Goal: Task Accomplishment & Management: Manage account settings

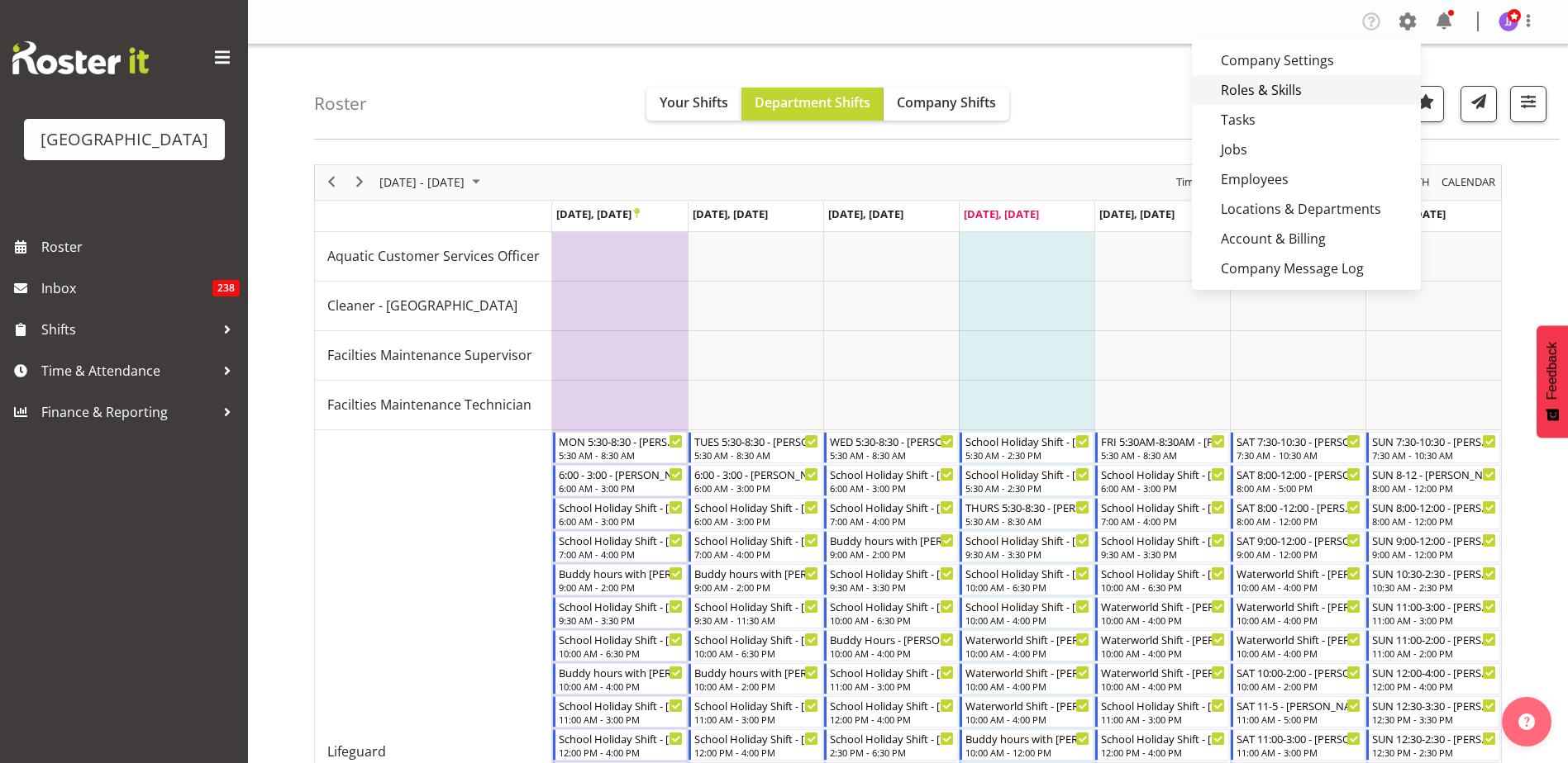
click at [1281, 84] on link "Roles & Skills" at bounding box center [1306, 90] width 229 height 30
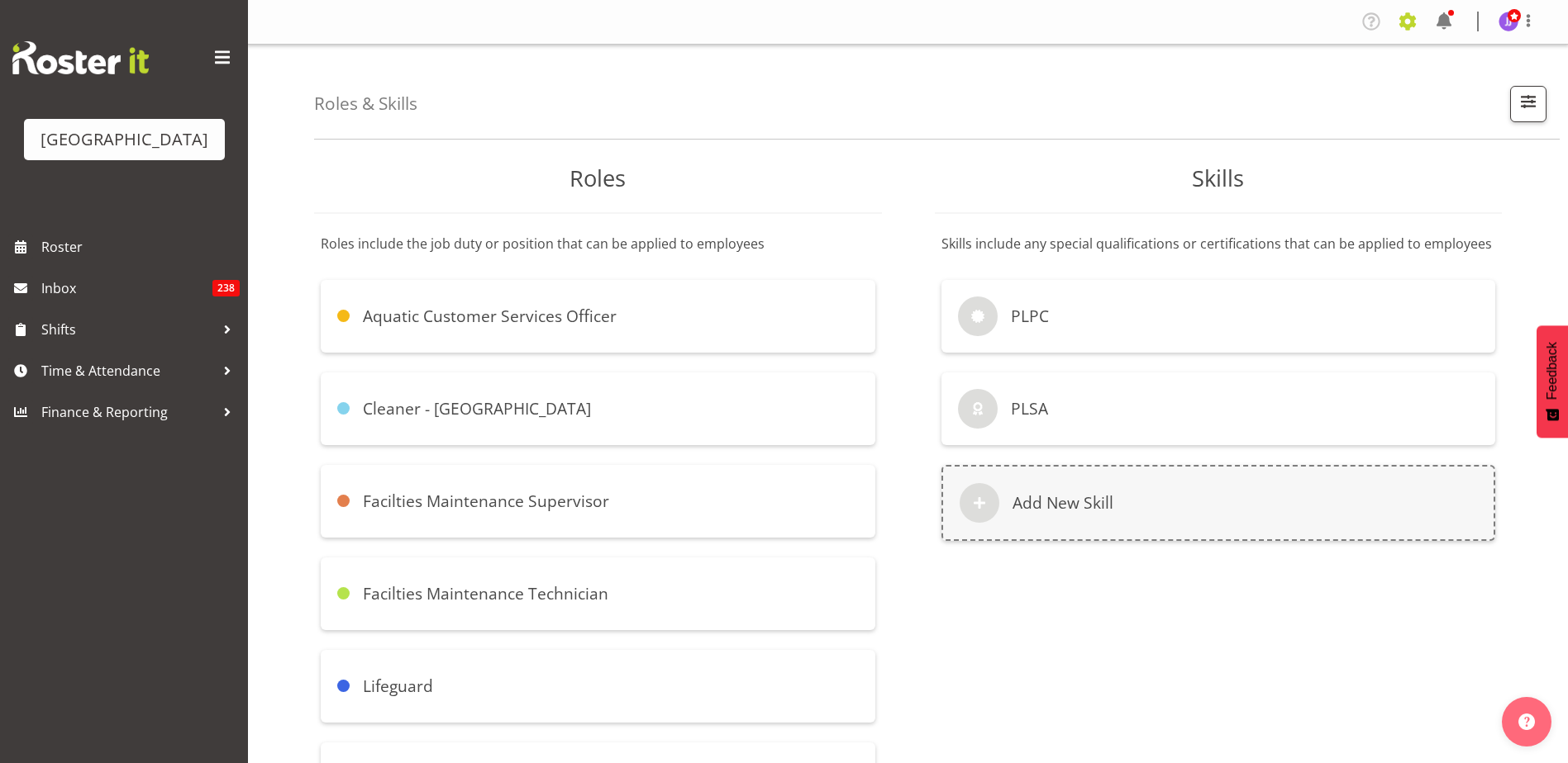
click at [1413, 25] on span at bounding box center [1407, 21] width 27 height 26
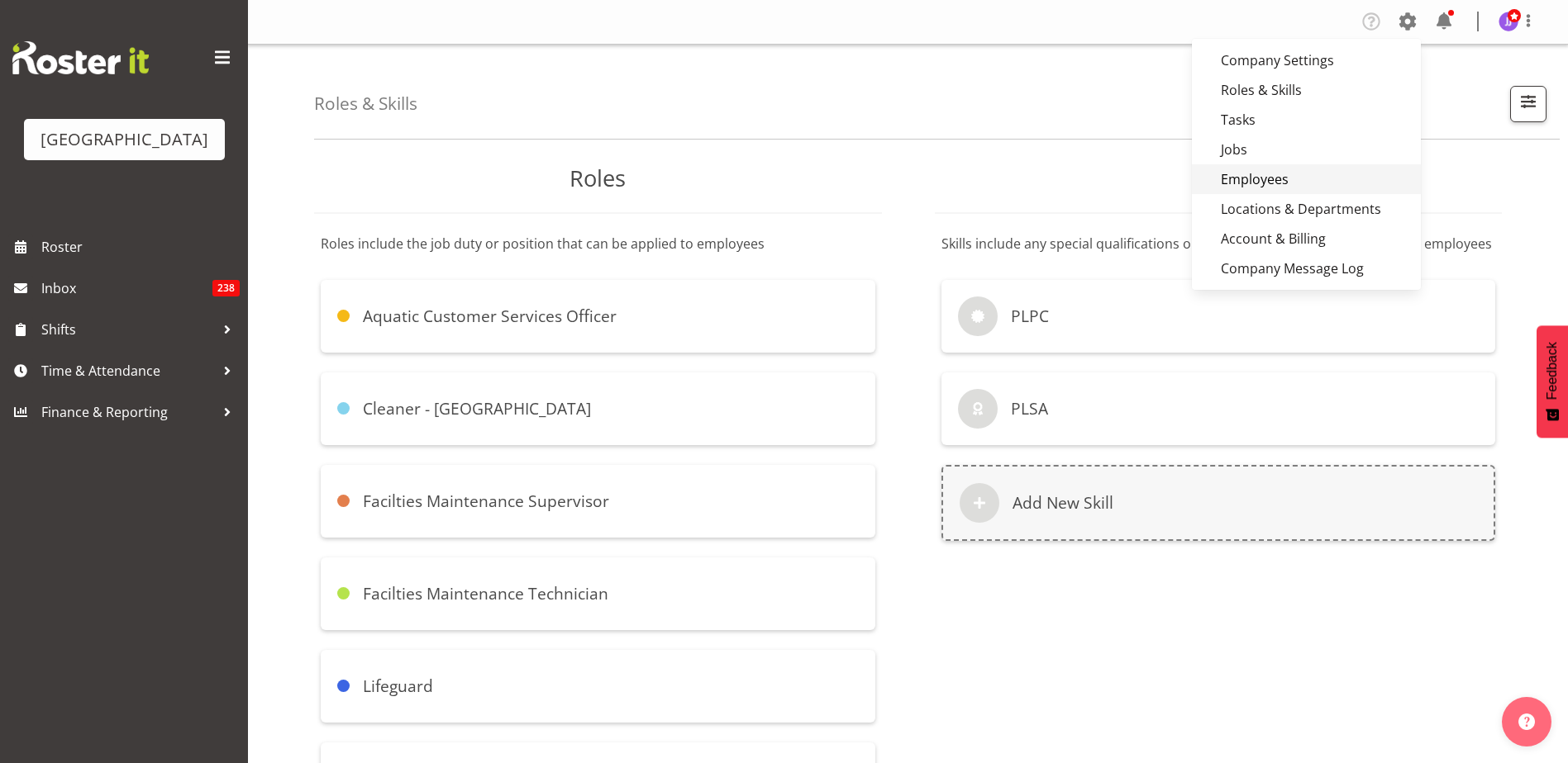
click at [1301, 164] on link "Employees" at bounding box center [1306, 179] width 229 height 30
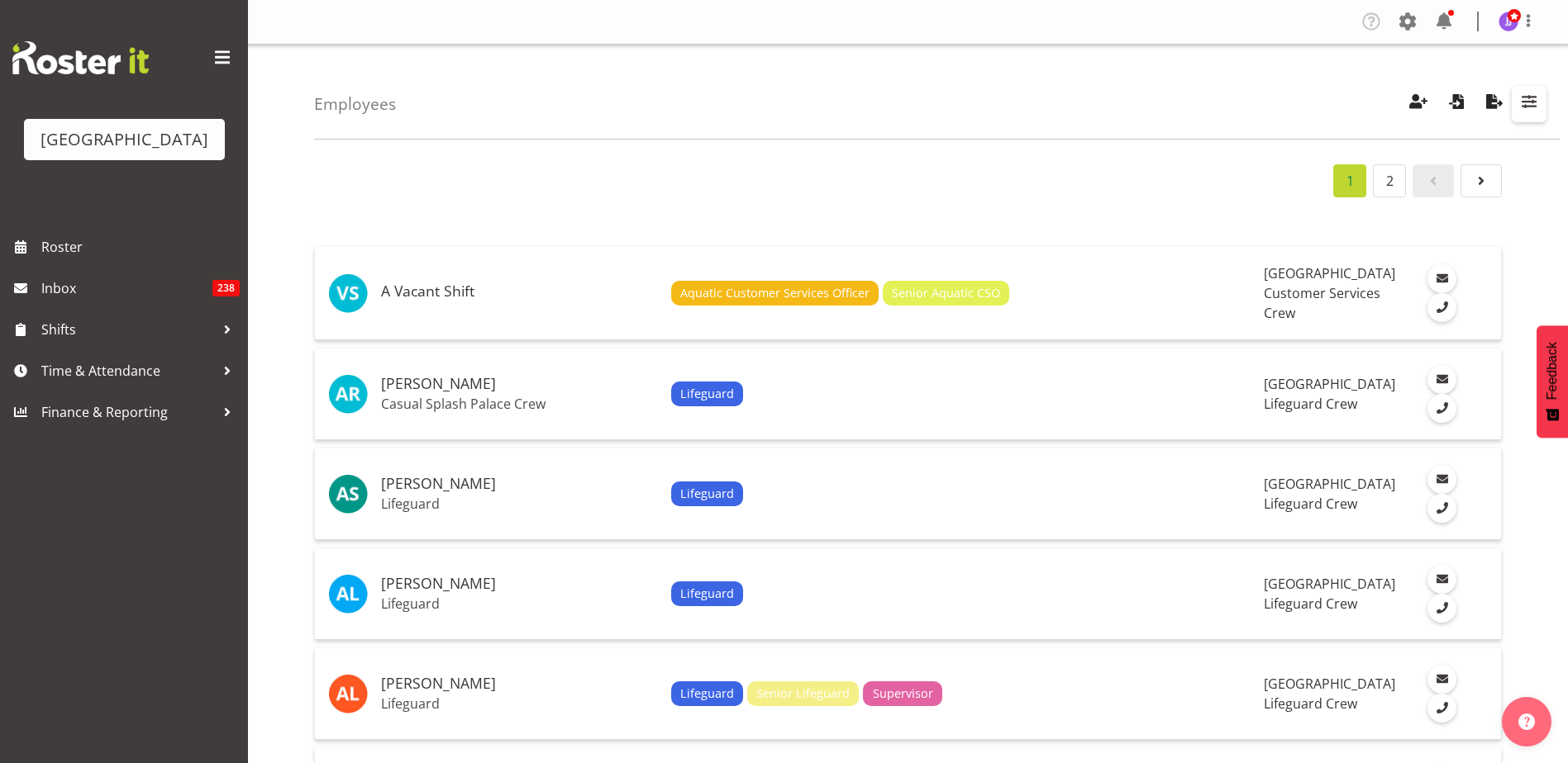
click at [1542, 103] on button "button" at bounding box center [1528, 103] width 34 height 36
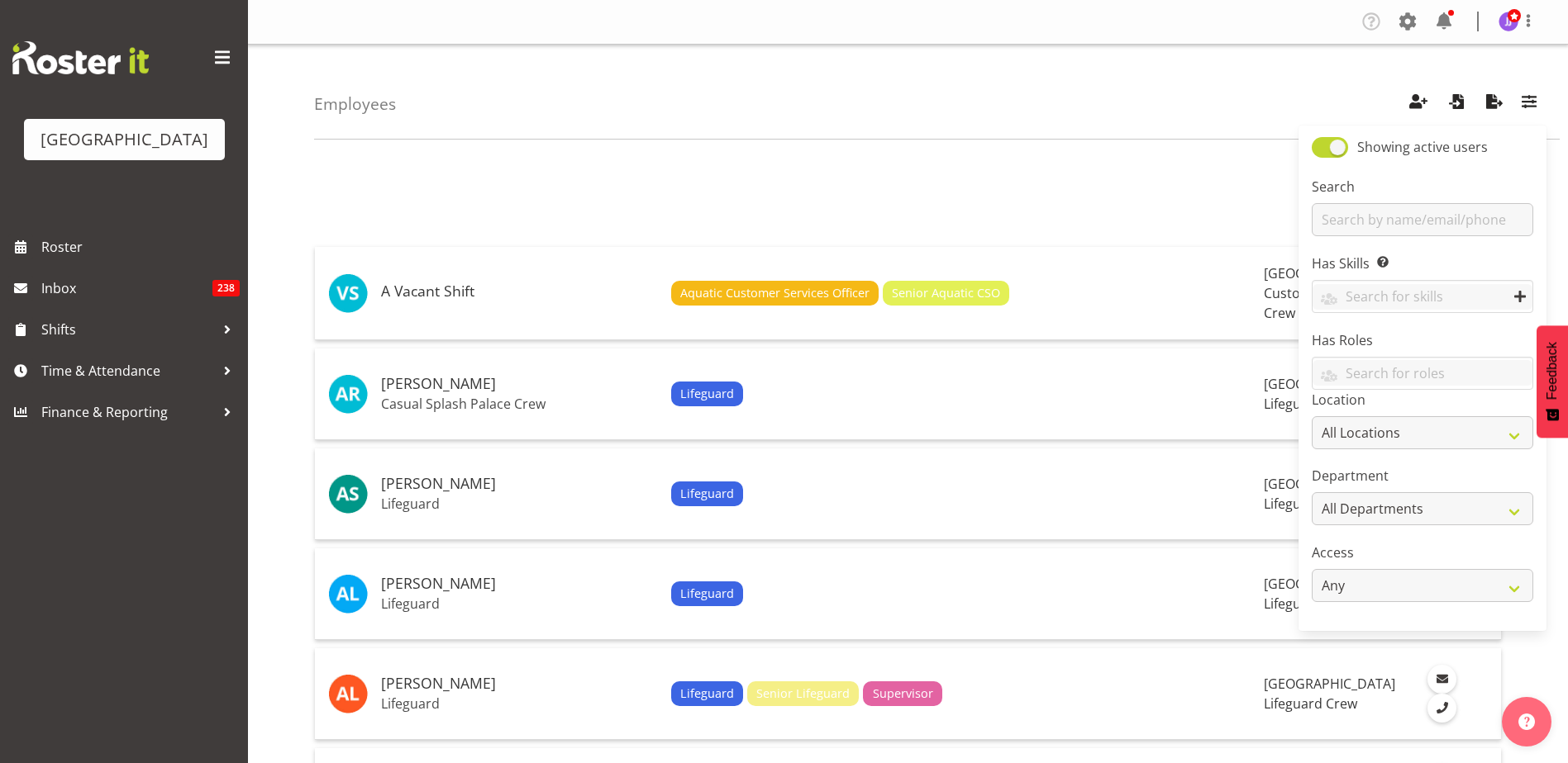
click at [1425, 199] on div "Search" at bounding box center [1422, 206] width 222 height 59
click at [1432, 221] on input "text" at bounding box center [1422, 219] width 222 height 33
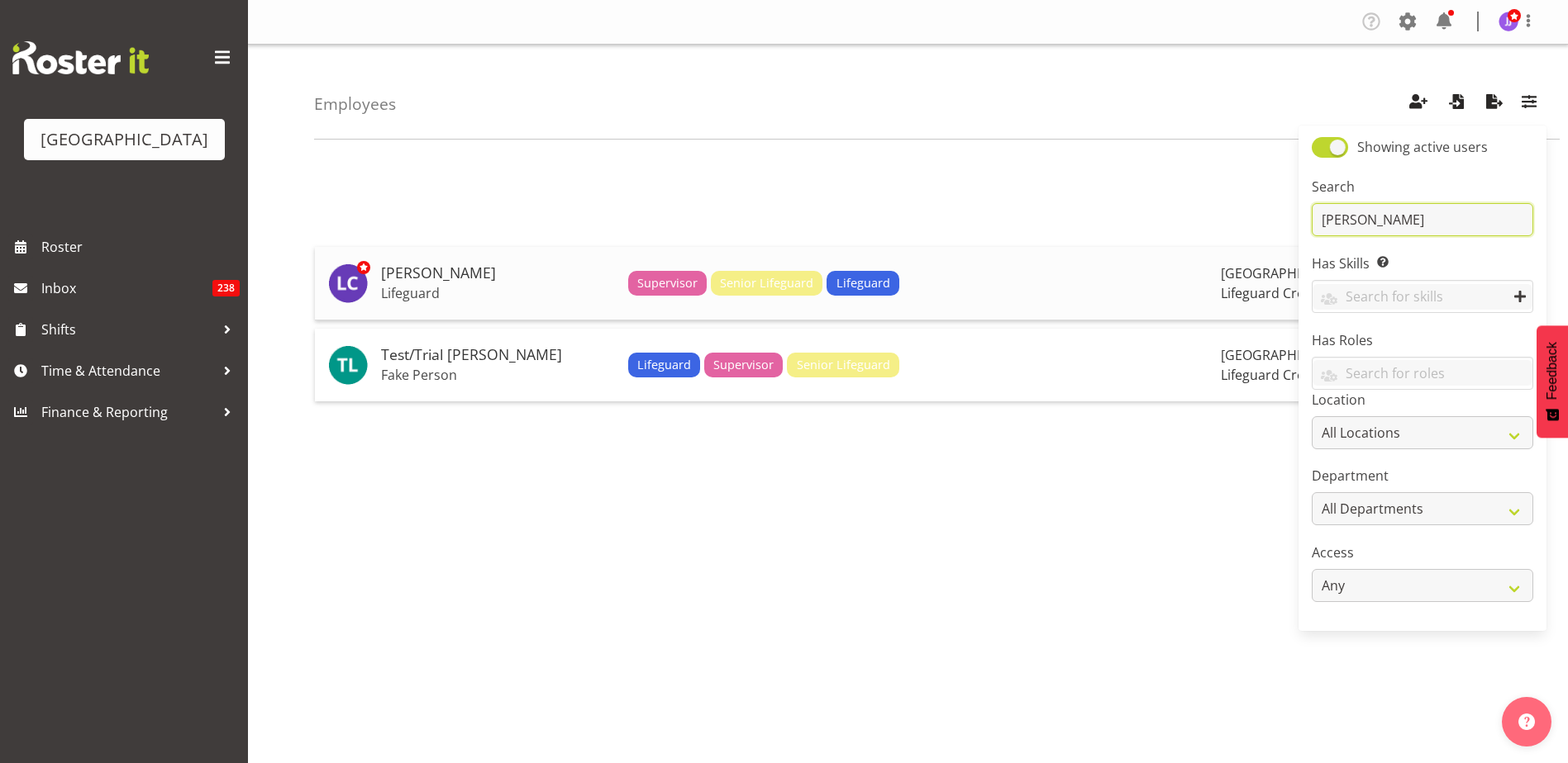
type input "Laurie"
drag, startPoint x: 455, startPoint y: 290, endPoint x: 457, endPoint y: 278, distance: 12.2
click at [455, 290] on p "Lifeguard" at bounding box center [497, 293] width 234 height 17
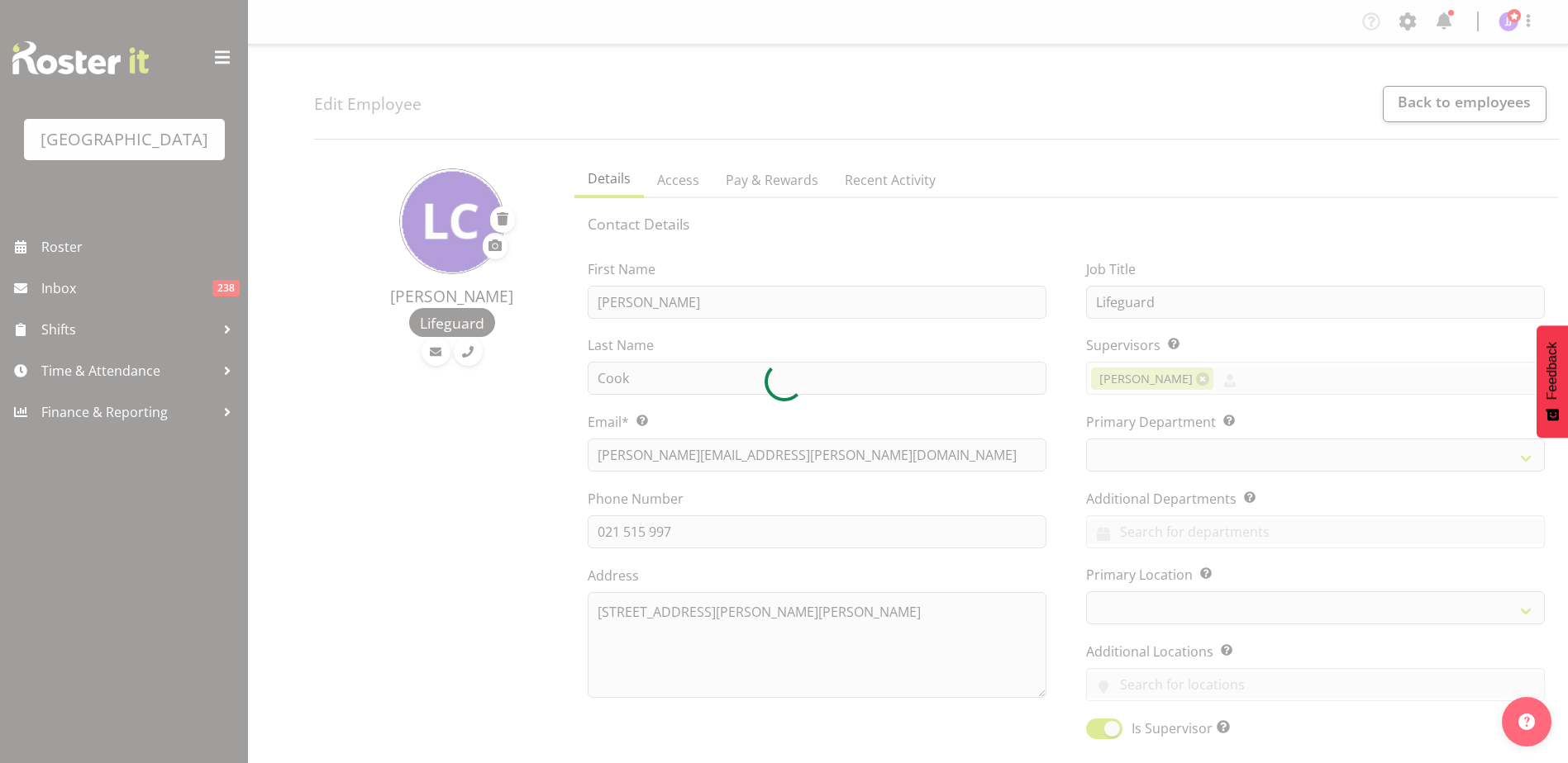
select select "TimelineWeek"
select select
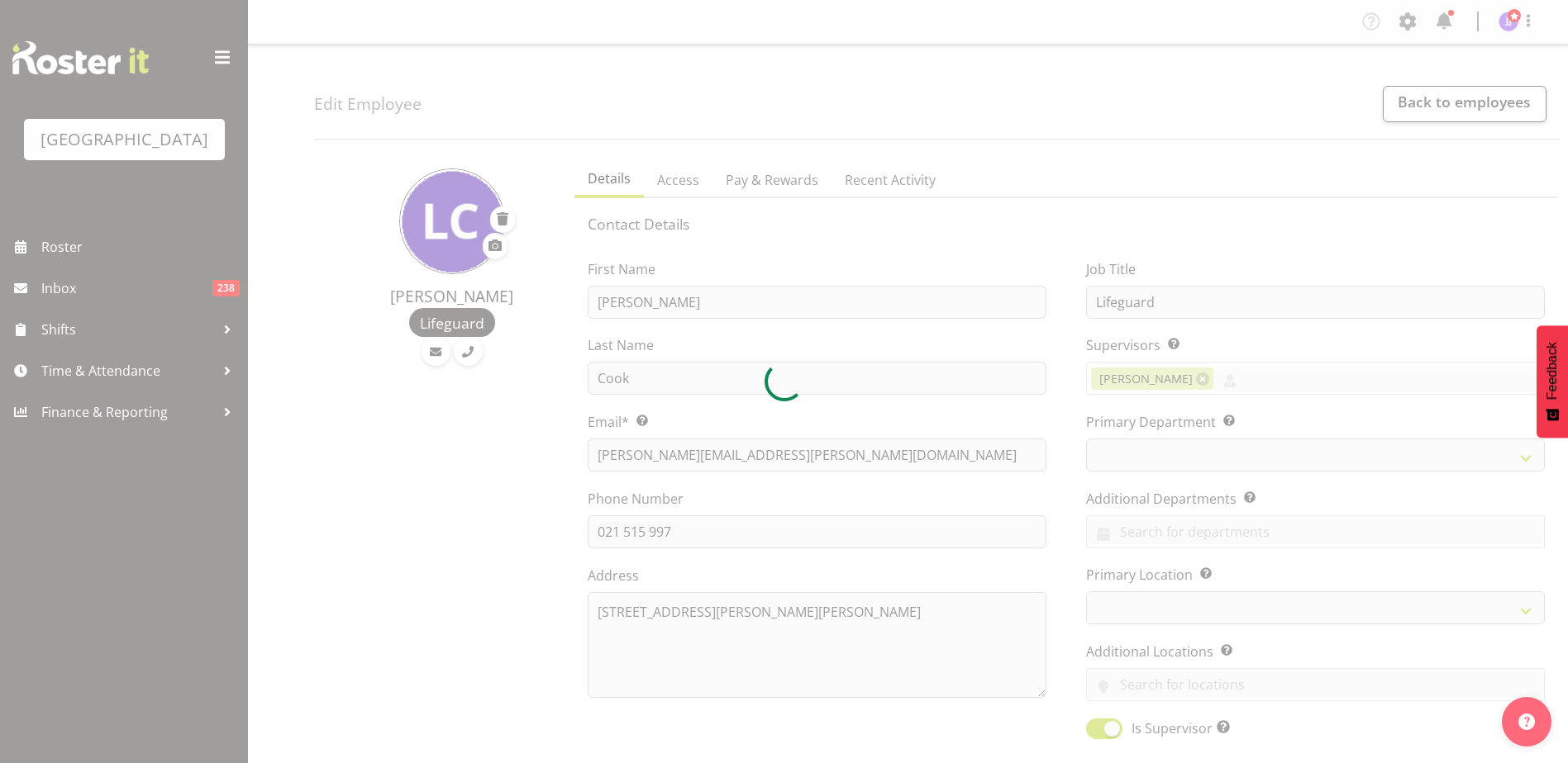
select select "114"
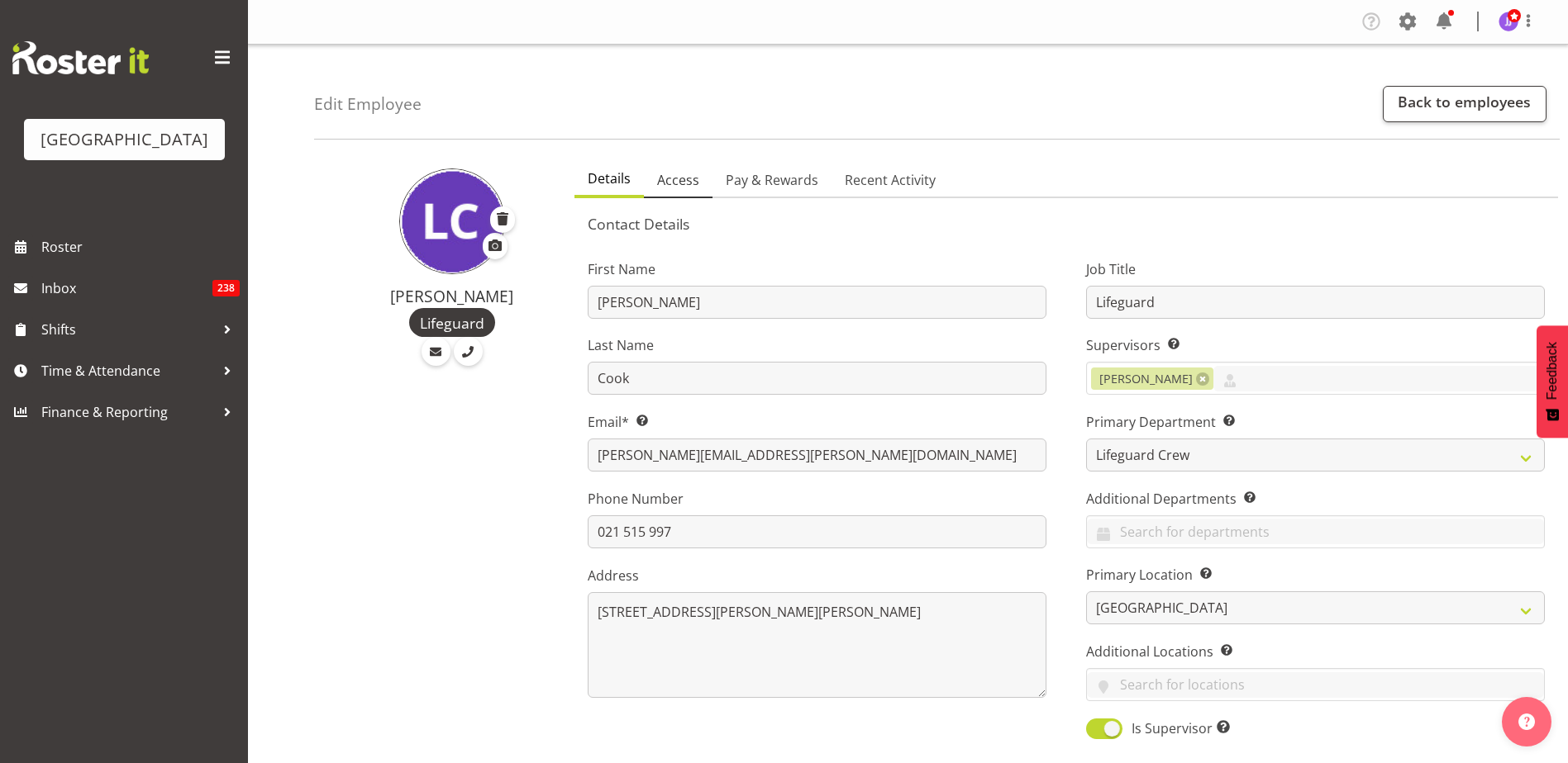
click at [678, 185] on span "Access" at bounding box center [678, 180] width 42 height 19
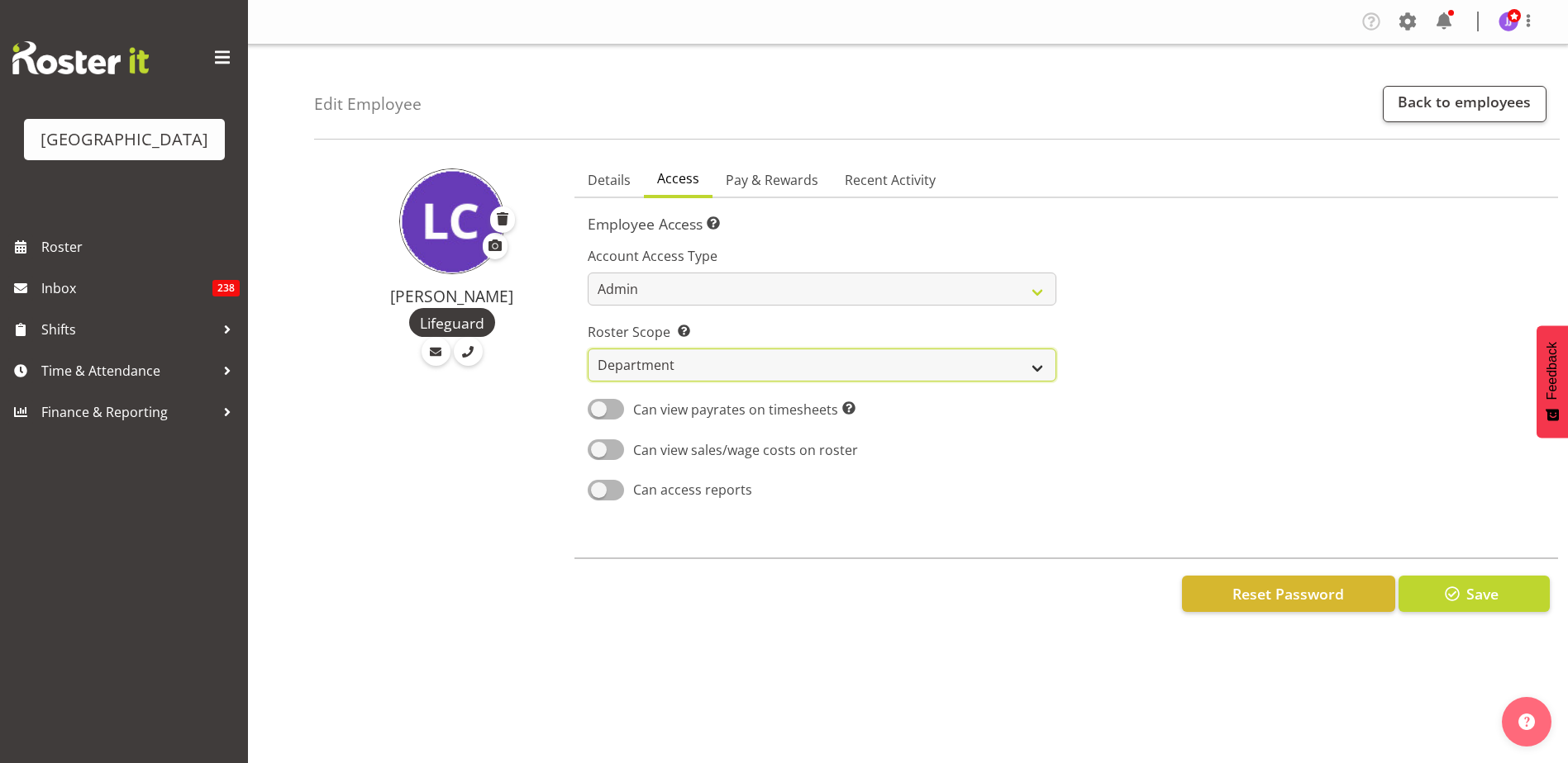
click at [799, 362] on select "Own Department Company" at bounding box center [822, 365] width 468 height 33
select select "company"
click at [587, 349] on select "Own Department Company" at bounding box center [822, 365] width 468 height 33
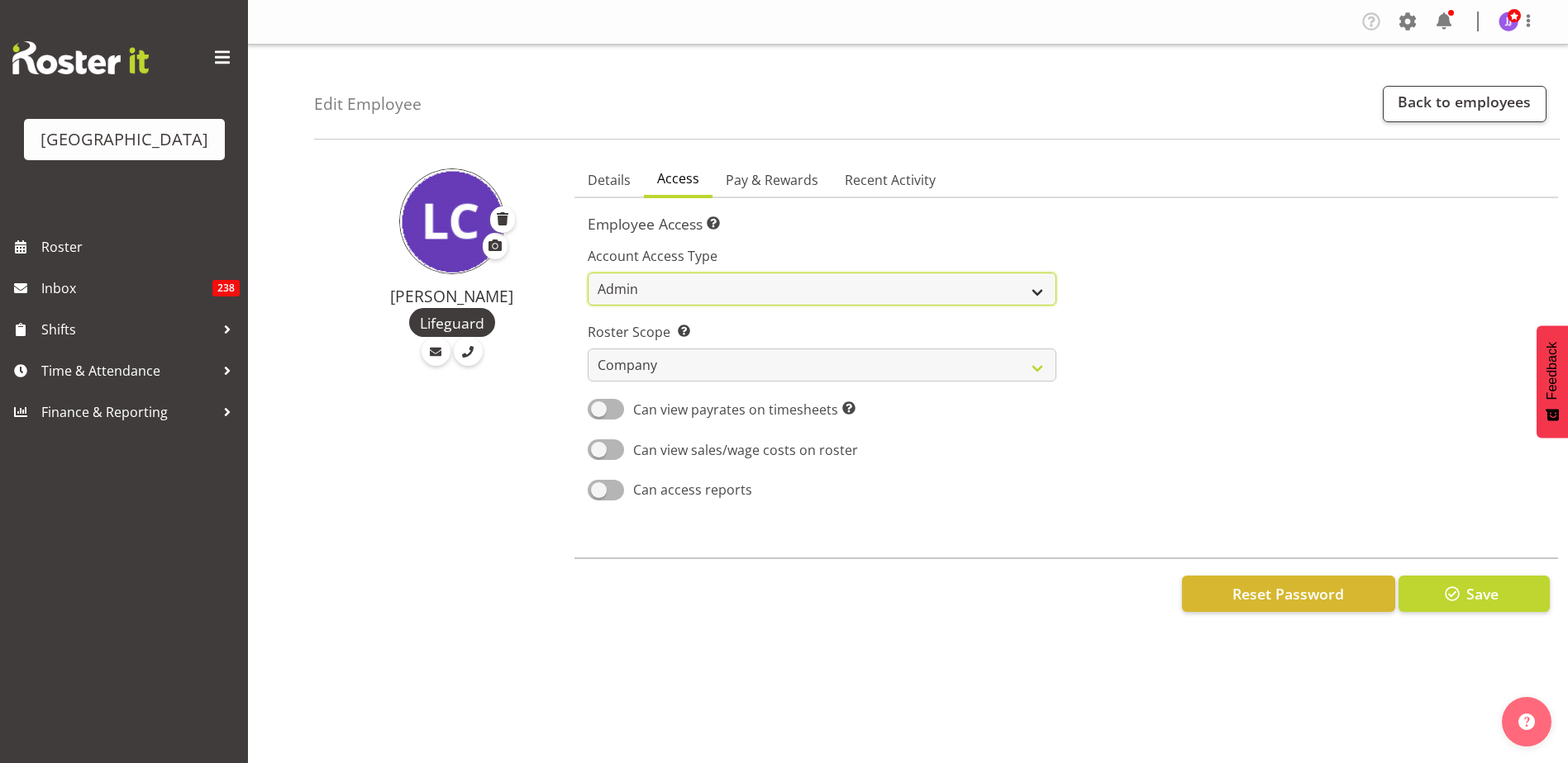
click at [780, 289] on select "Admin Manager Staff" at bounding box center [822, 289] width 468 height 33
click at [1506, 601] on button "Save" at bounding box center [1473, 593] width 151 height 36
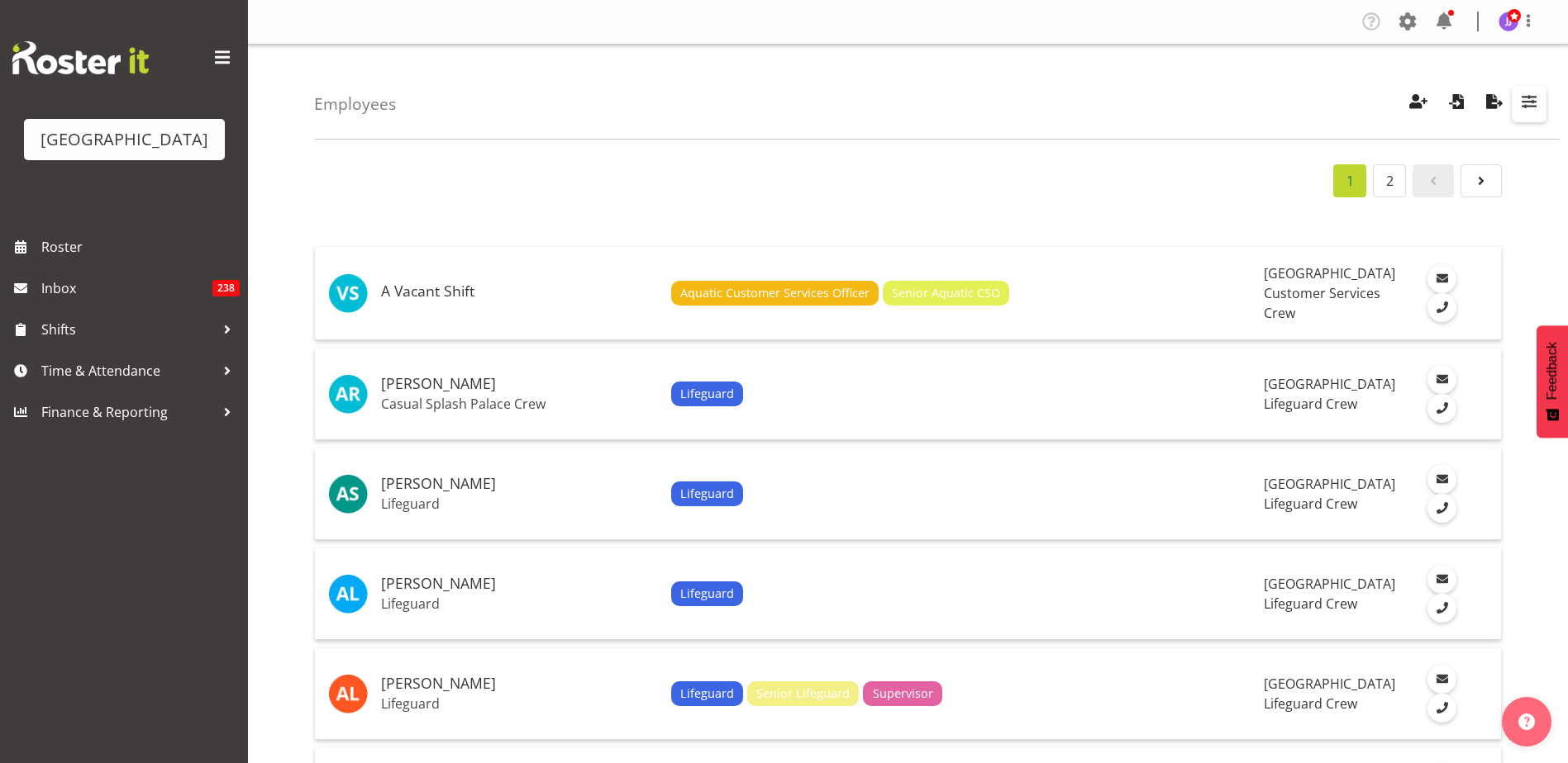
click at [1532, 96] on span "button" at bounding box center [1529, 102] width 21 height 21
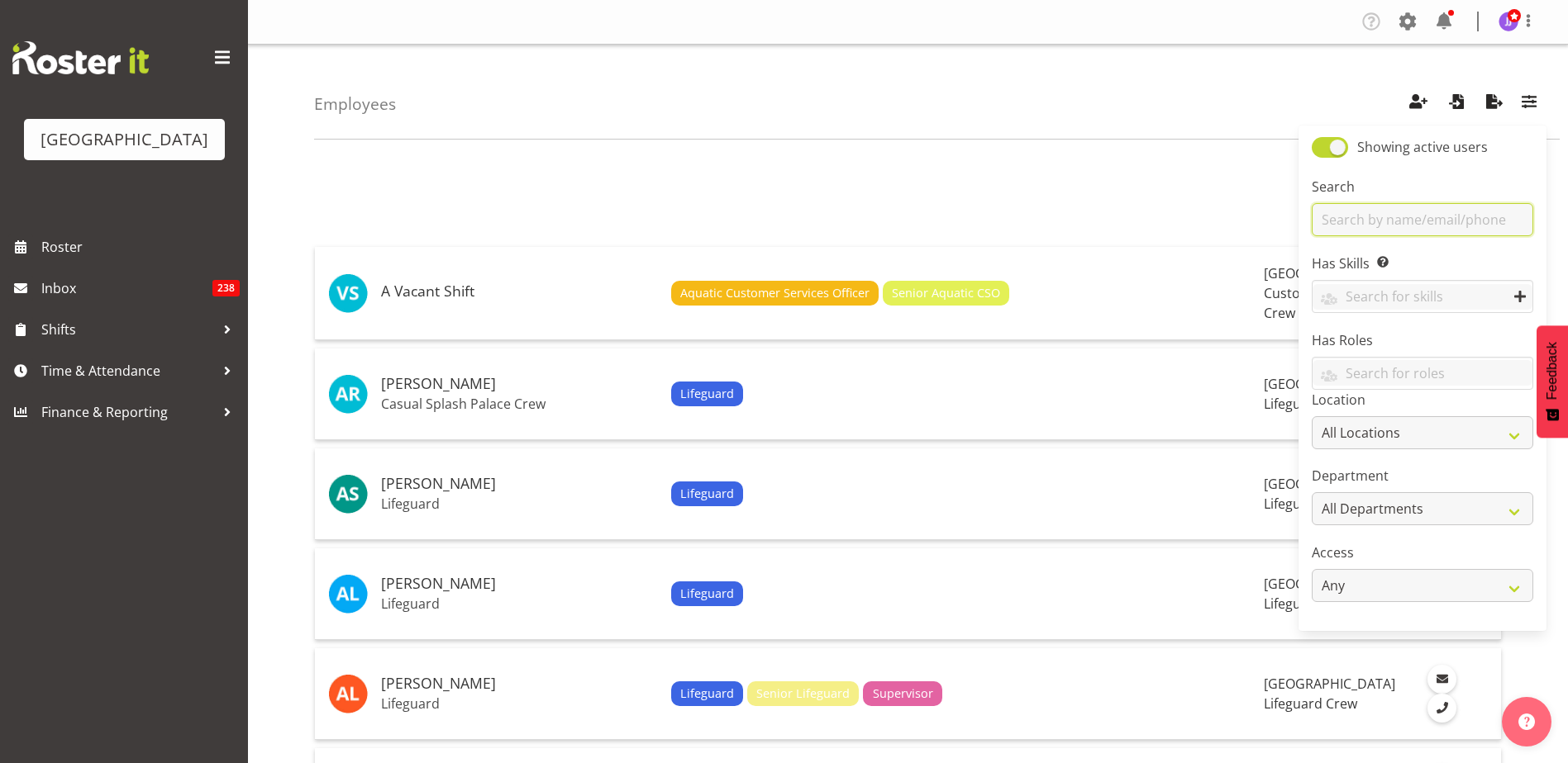
click at [1426, 227] on input "text" at bounding box center [1422, 219] width 222 height 33
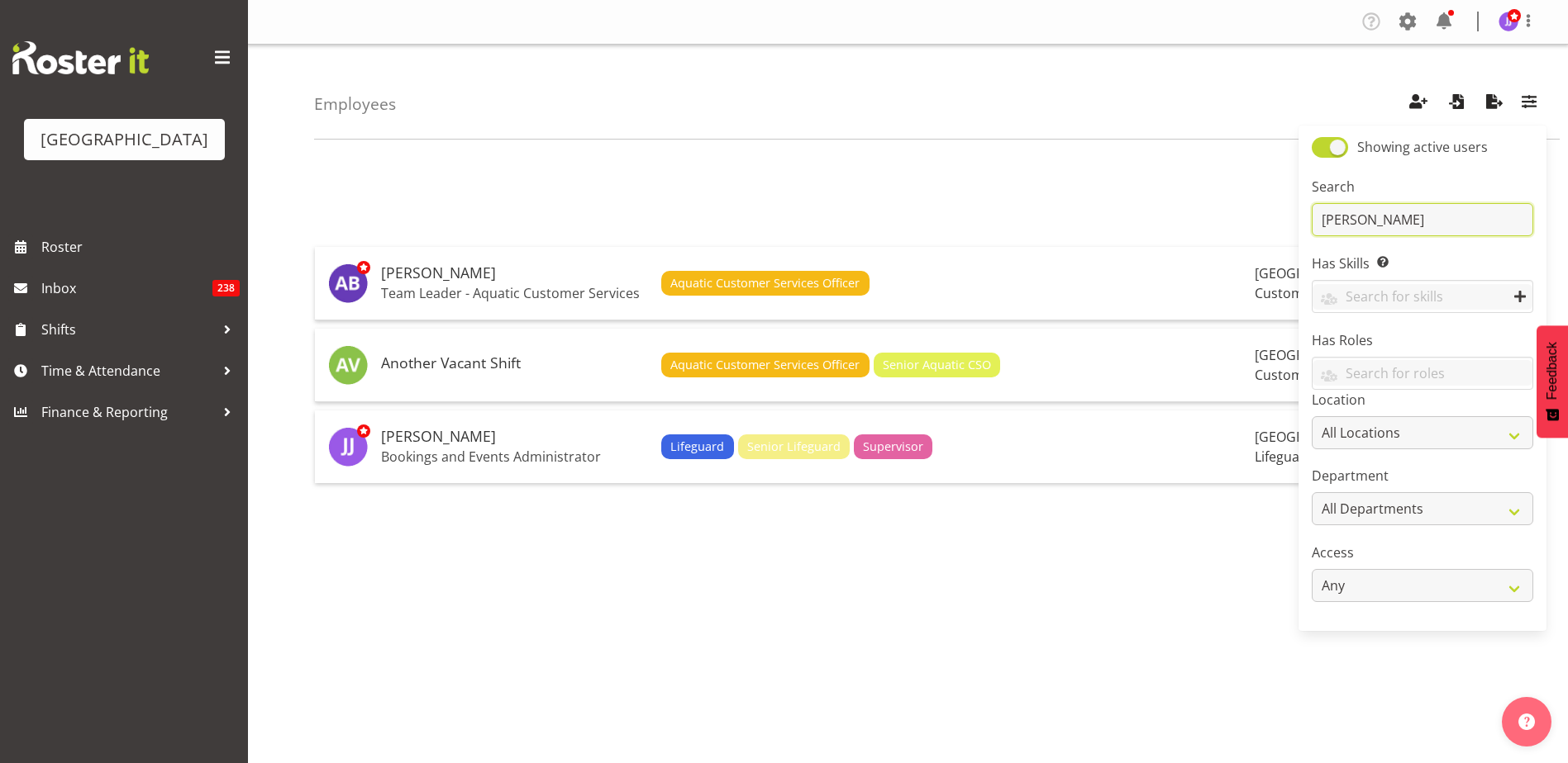
type input "Jade"
click at [1266, 185] on div "1" at bounding box center [908, 180] width 1187 height 33
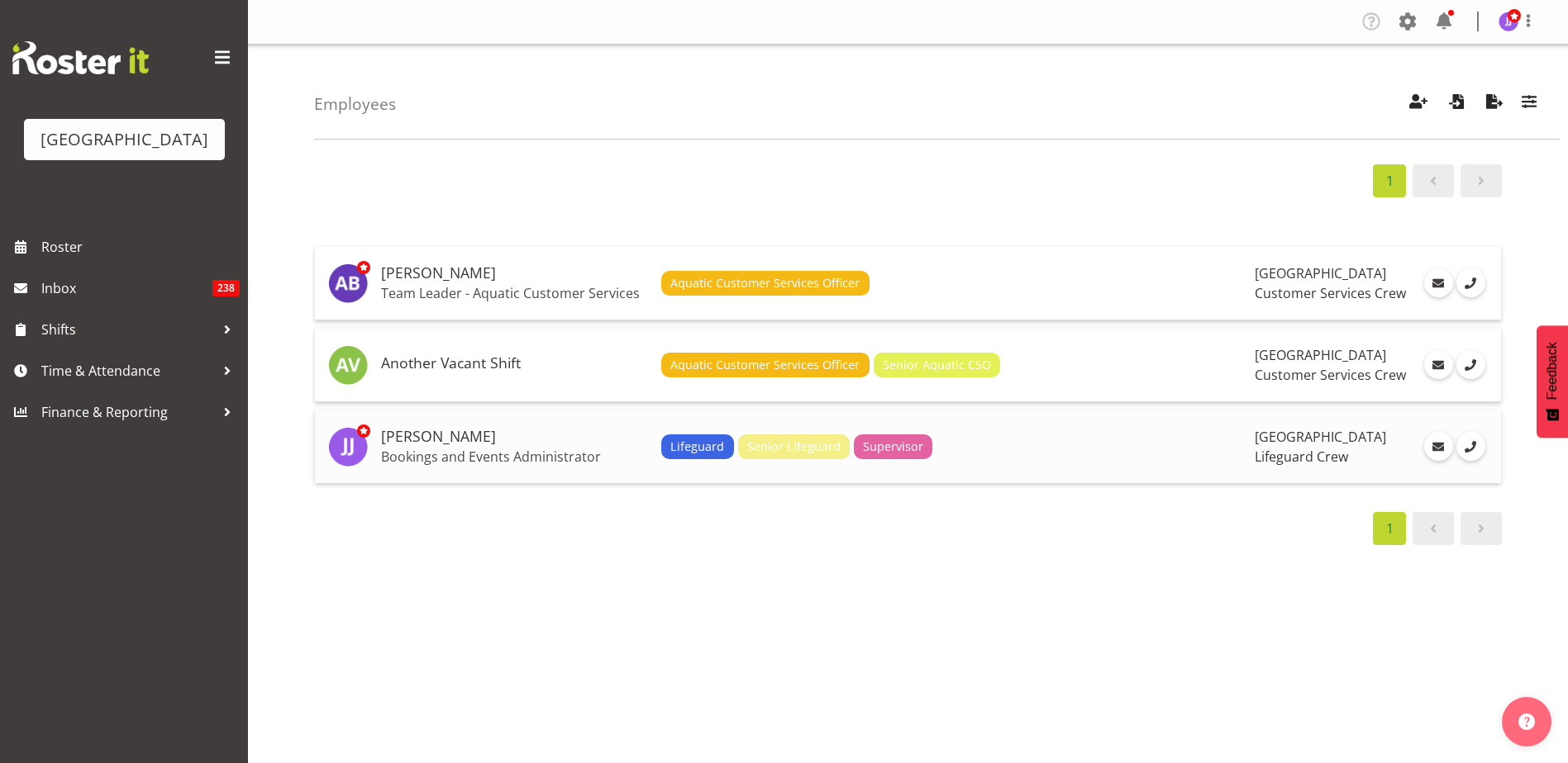
click at [1165, 438] on div "Lifeguard Senior Lifeguard Supervisor" at bounding box center [951, 447] width 580 height 25
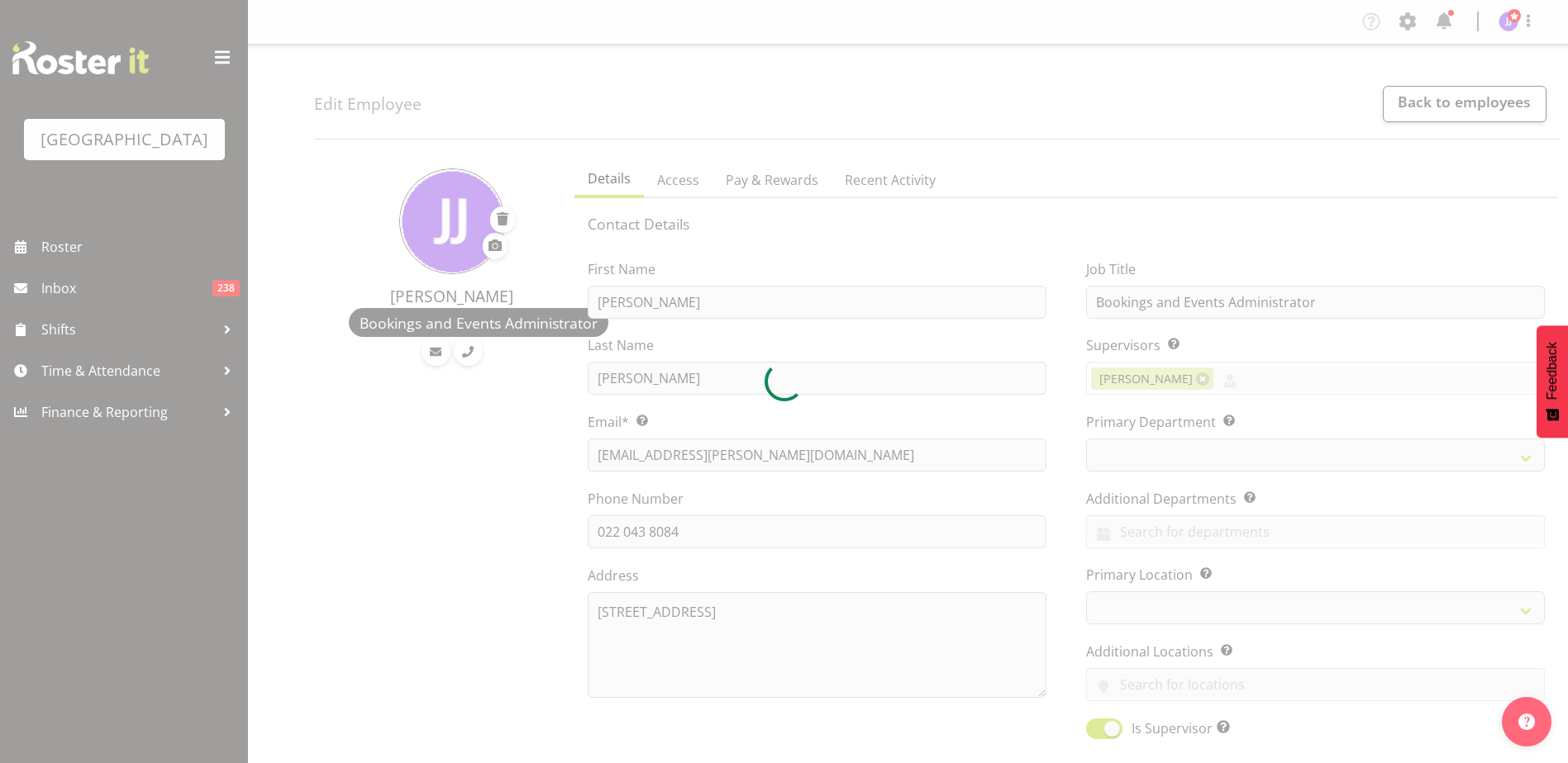
select select "role"
select select "TimelineWeek"
select select
select select "114"
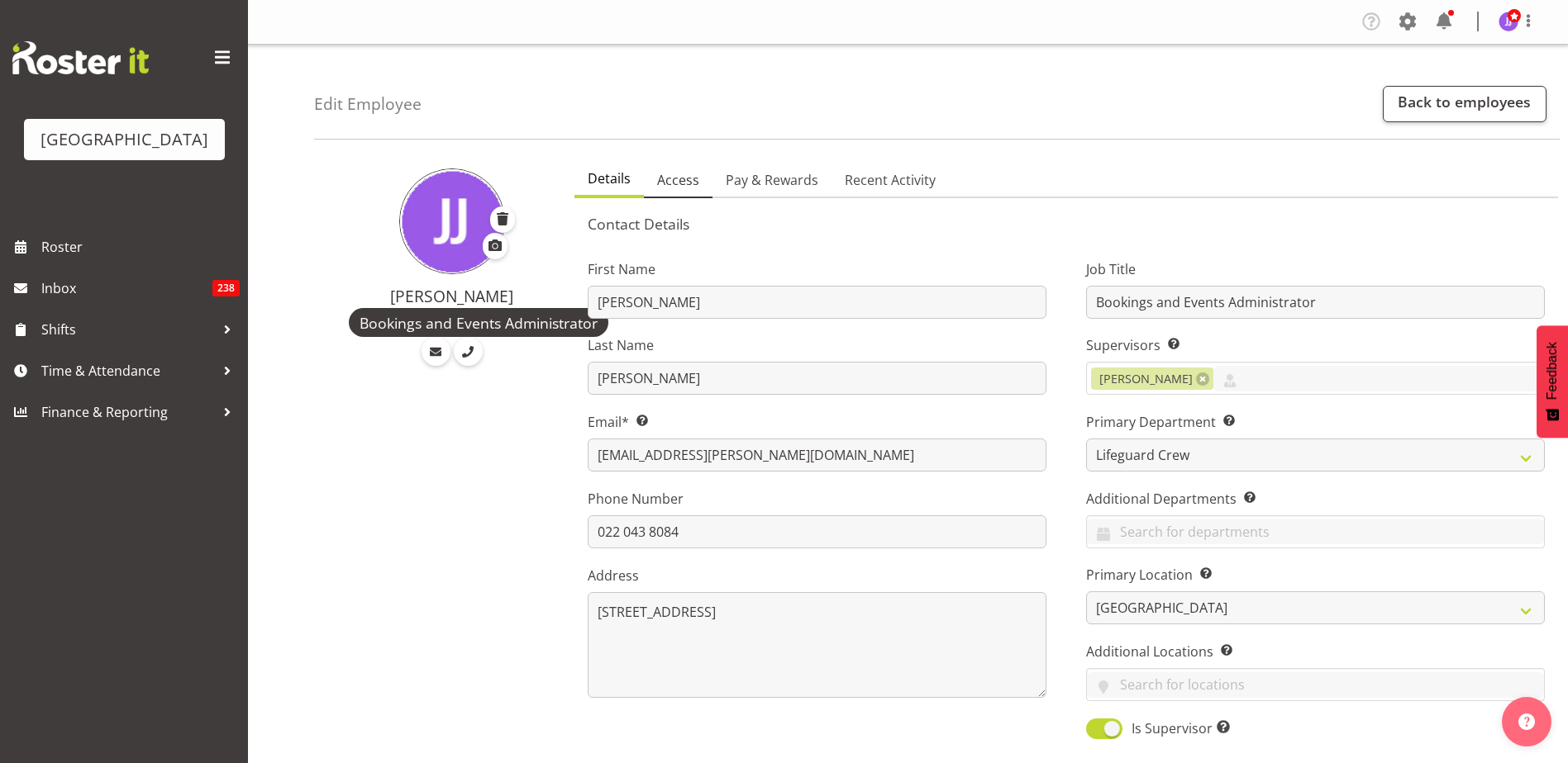
click at [693, 175] on span "Access" at bounding box center [678, 180] width 42 height 19
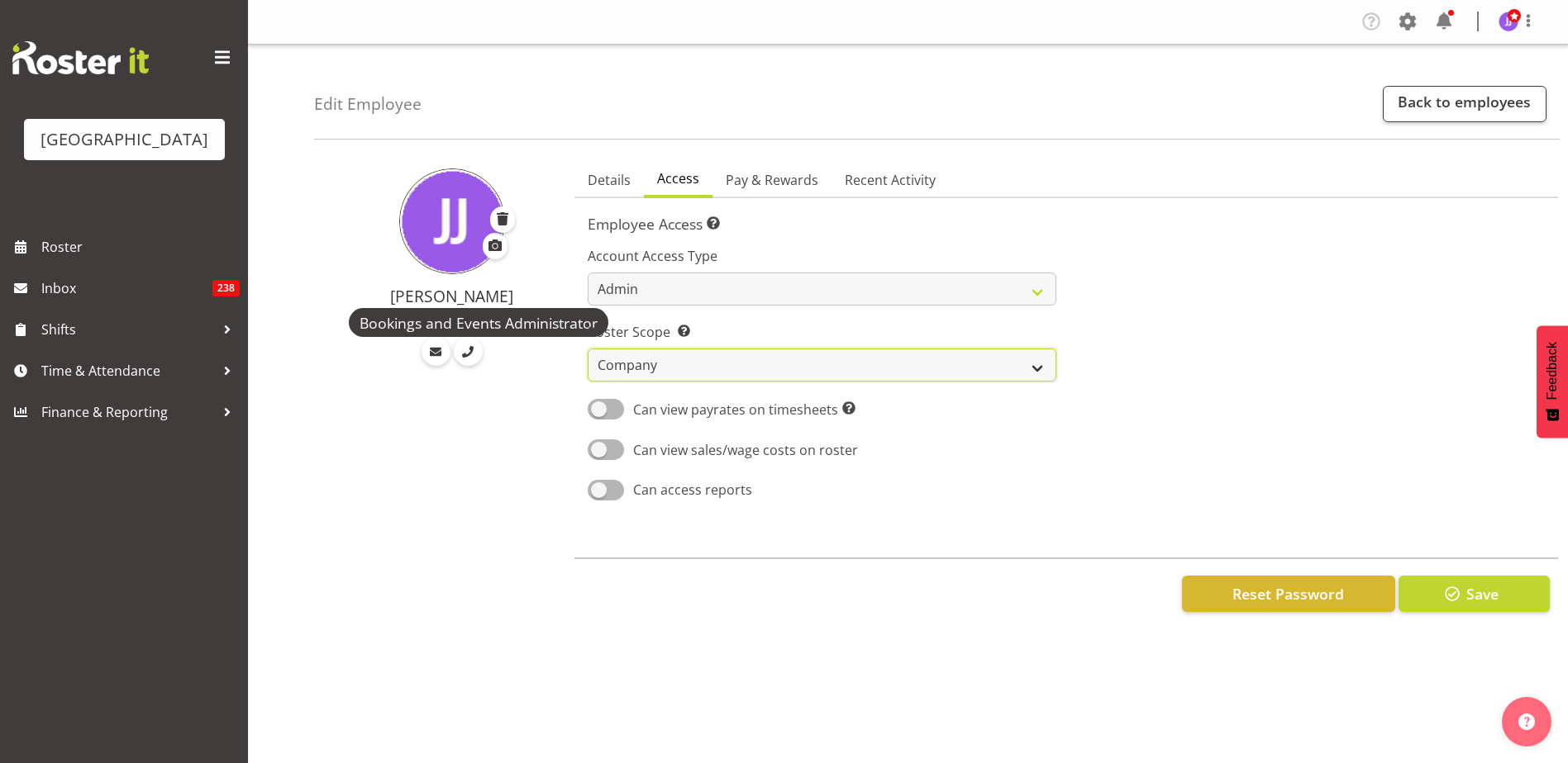
click at [738, 359] on select "Own Department Company" at bounding box center [822, 365] width 468 height 33
drag, startPoint x: 1195, startPoint y: 352, endPoint x: 1178, endPoint y: 352, distance: 17.0
click at [1195, 353] on div at bounding box center [1310, 368] width 489 height 290
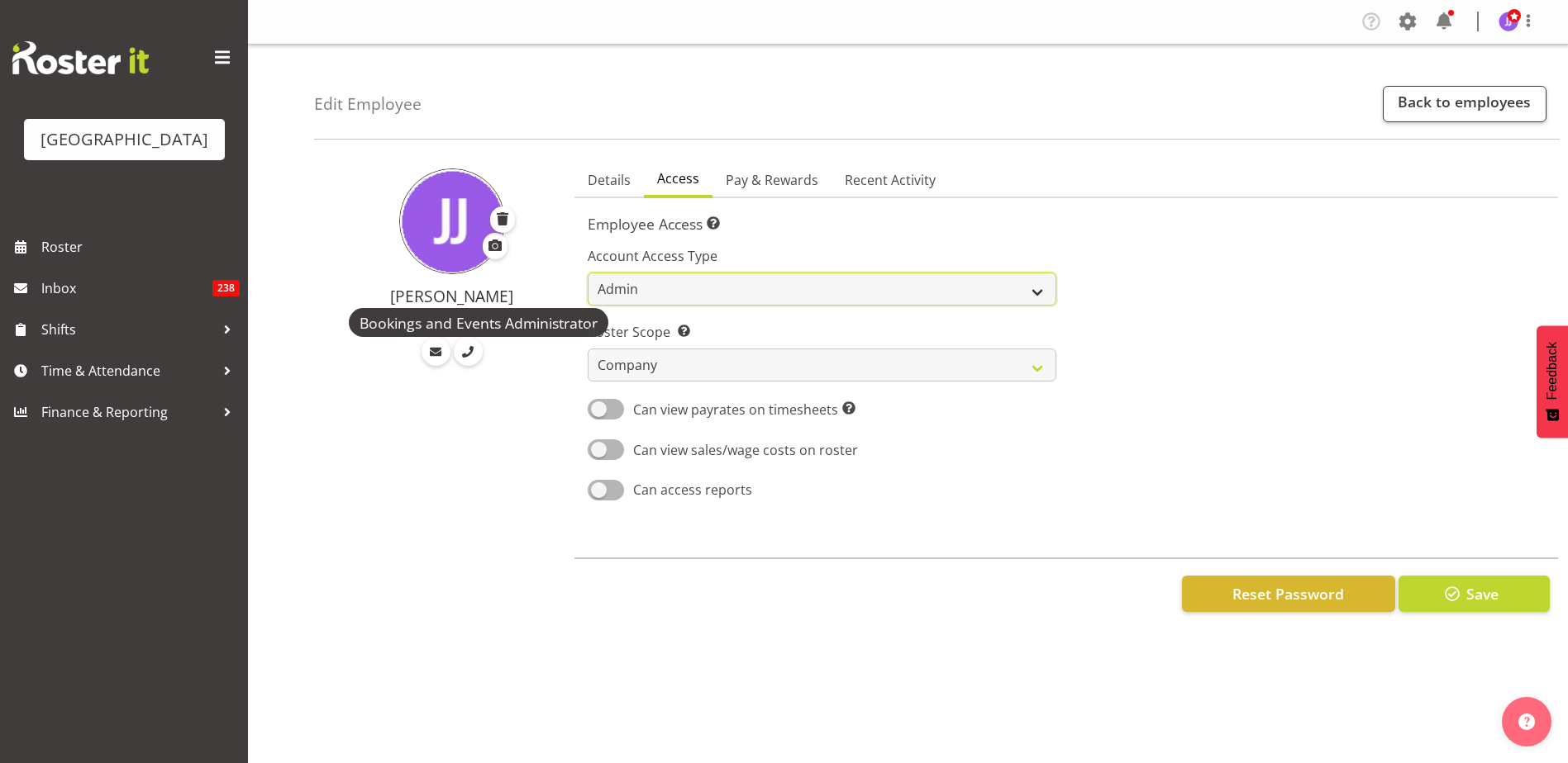
click at [925, 291] on select "Admin Manager Staff" at bounding box center [822, 289] width 468 height 33
click at [587, 273] on select "Admin Manager Staff" at bounding box center [822, 289] width 468 height 33
click at [920, 299] on select "Admin Manager Staff" at bounding box center [822, 289] width 468 height 33
click at [587, 273] on select "Admin Manager Staff" at bounding box center [822, 289] width 468 height 33
click at [1504, 601] on button "Save" at bounding box center [1473, 593] width 151 height 36
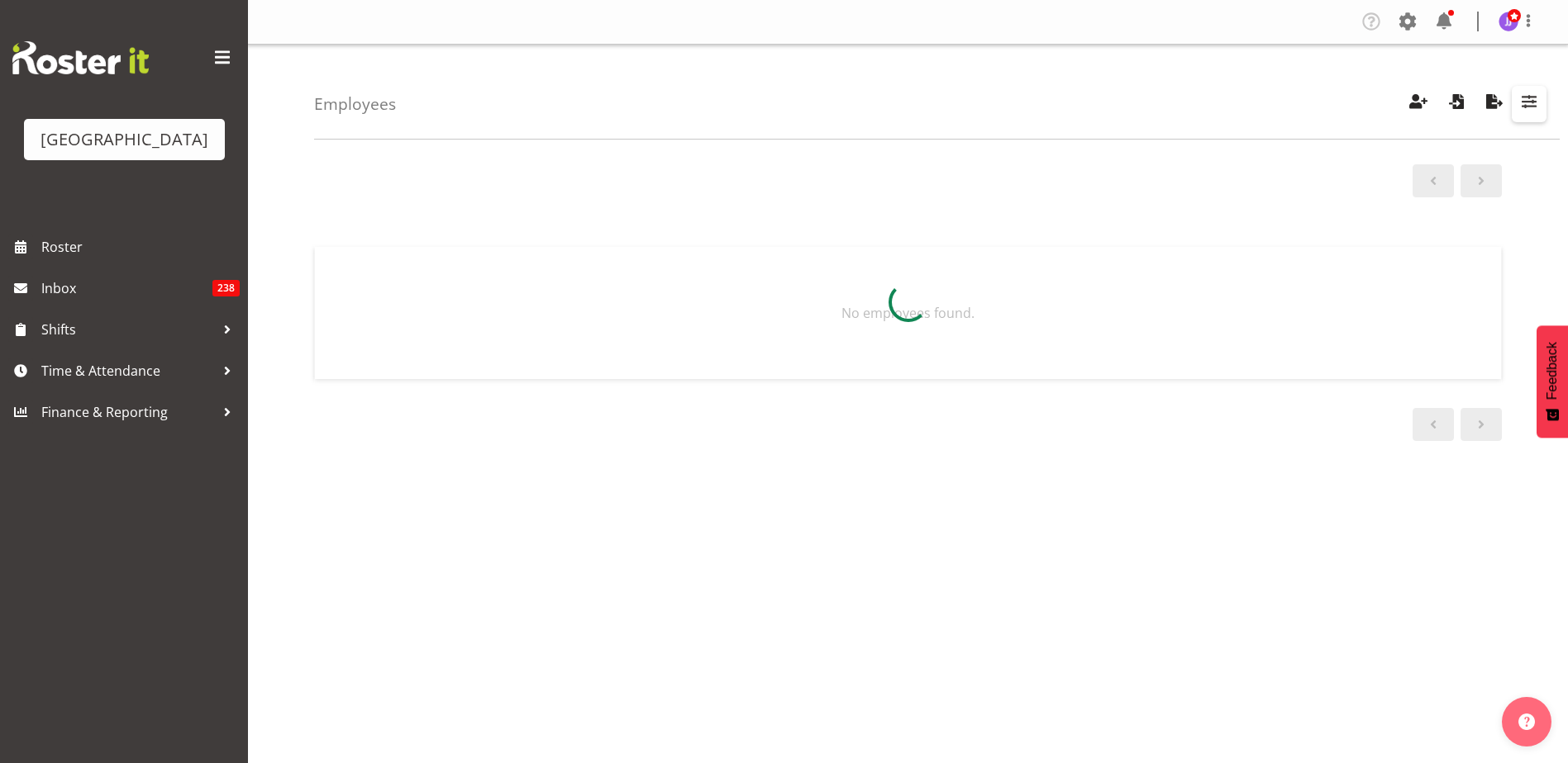
click at [1522, 105] on span "button" at bounding box center [1529, 102] width 21 height 21
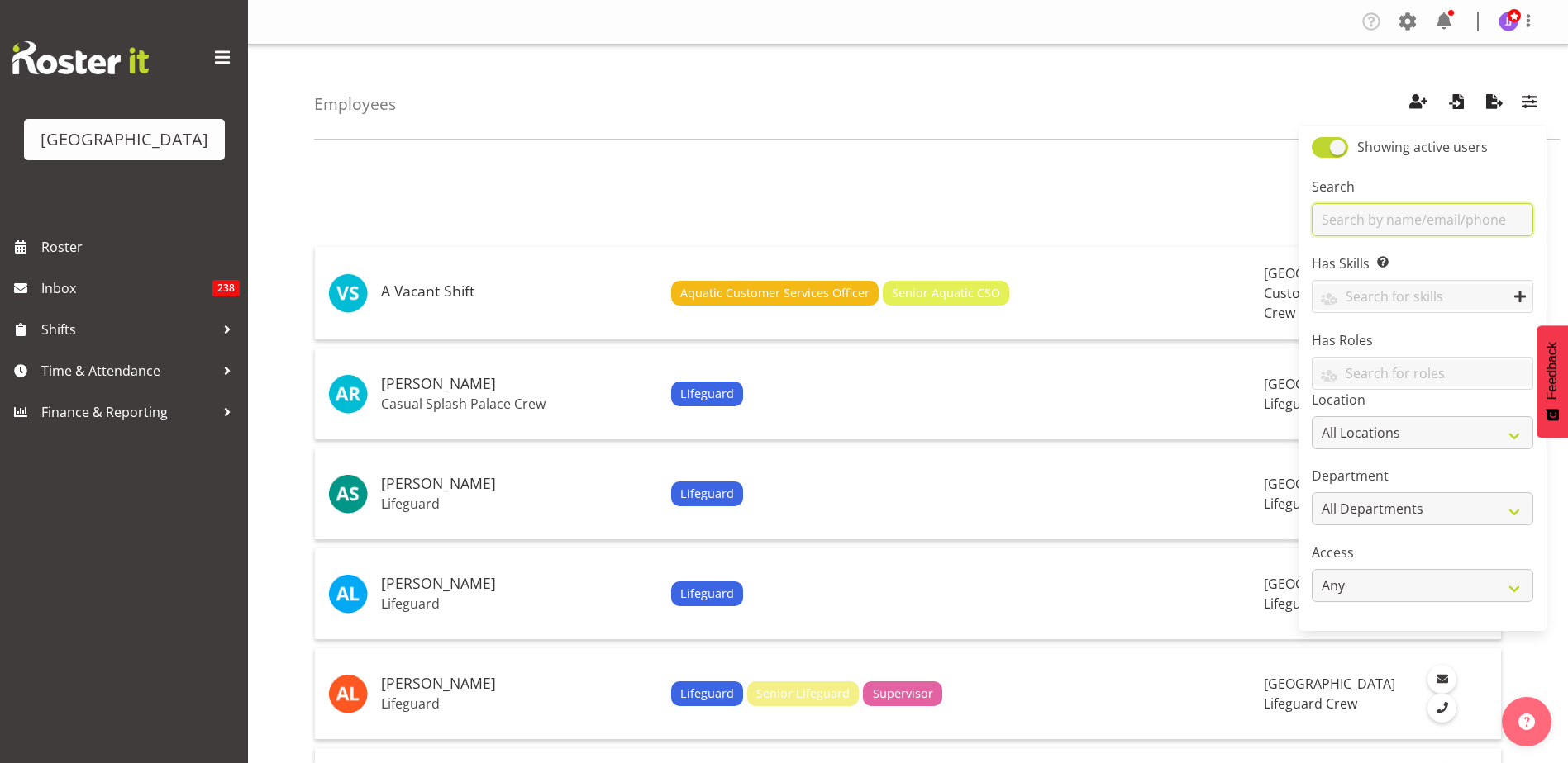
click at [1378, 217] on input "text" at bounding box center [1422, 219] width 222 height 33
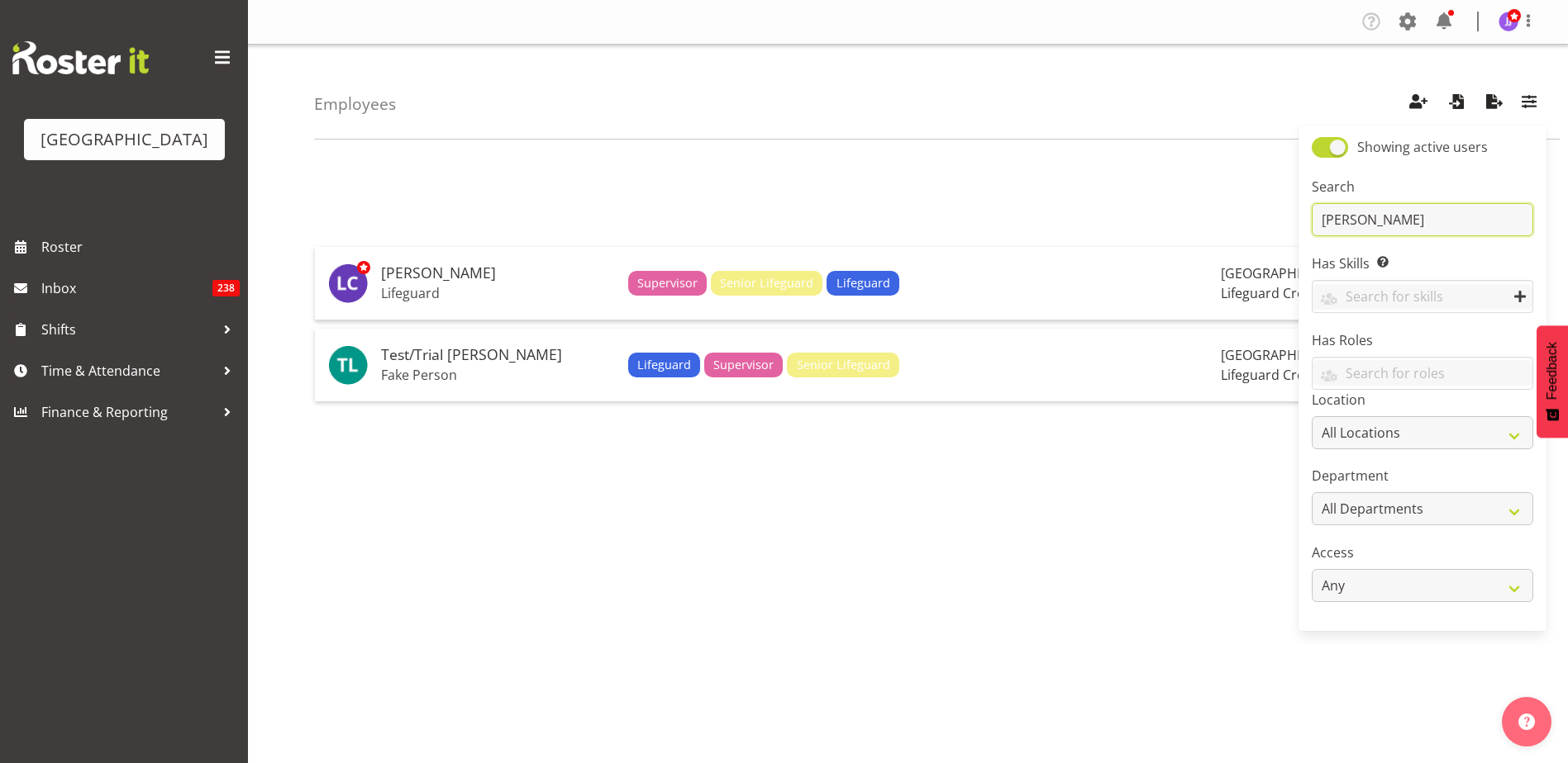
type input "[PERSON_NAME]"
drag, startPoint x: 1218, startPoint y: 151, endPoint x: 1200, endPoint y: 153, distance: 18.1
click at [1218, 152] on div "1 [PERSON_NAME] Lifeguard Supervisor Senior Lifeguard Lifeguard Splash Palace L…" at bounding box center [941, 482] width 1254 height 661
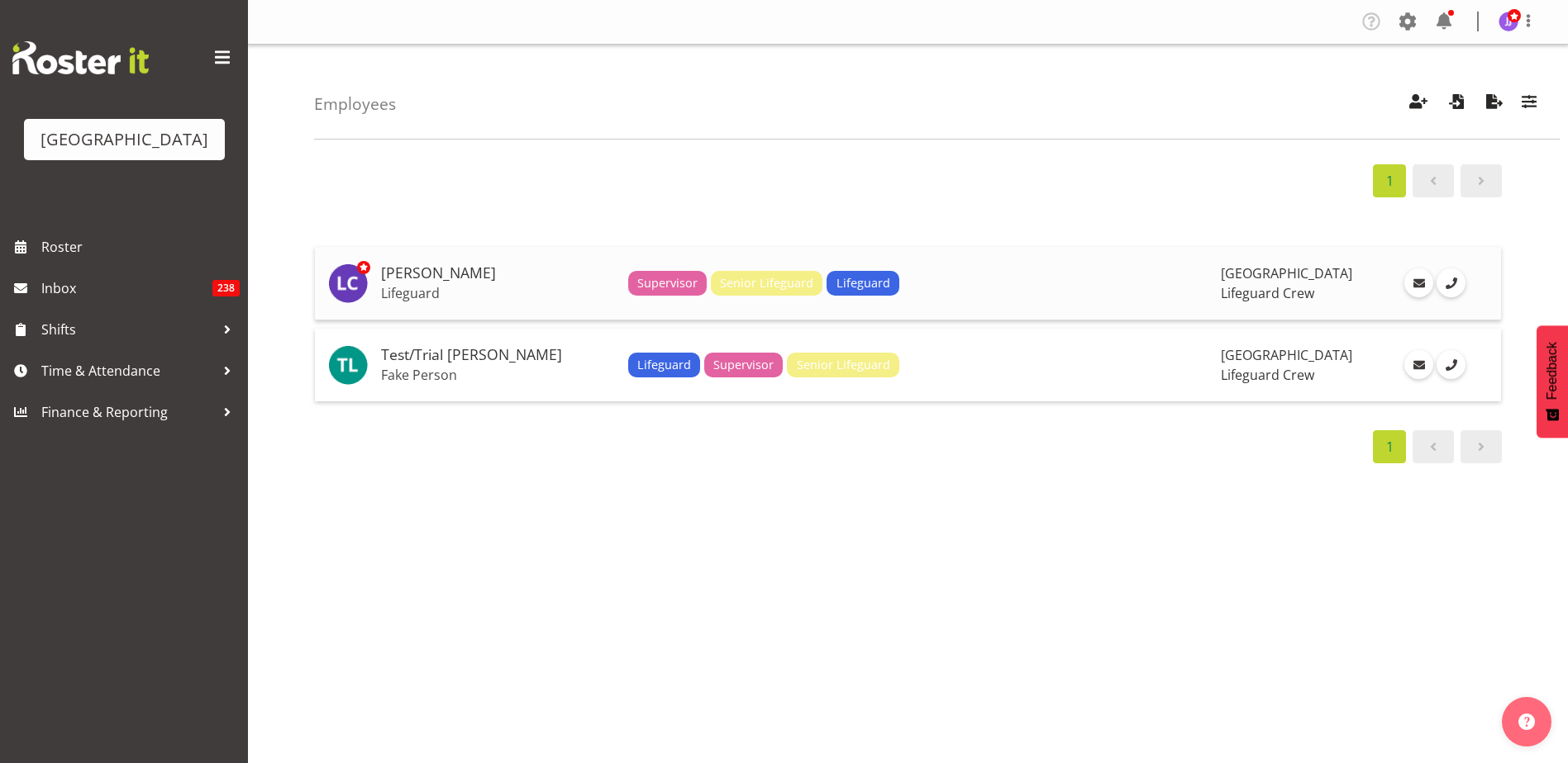
click at [977, 302] on td "Supervisor Senior Lifeguard Lifeguard" at bounding box center [919, 283] width 594 height 73
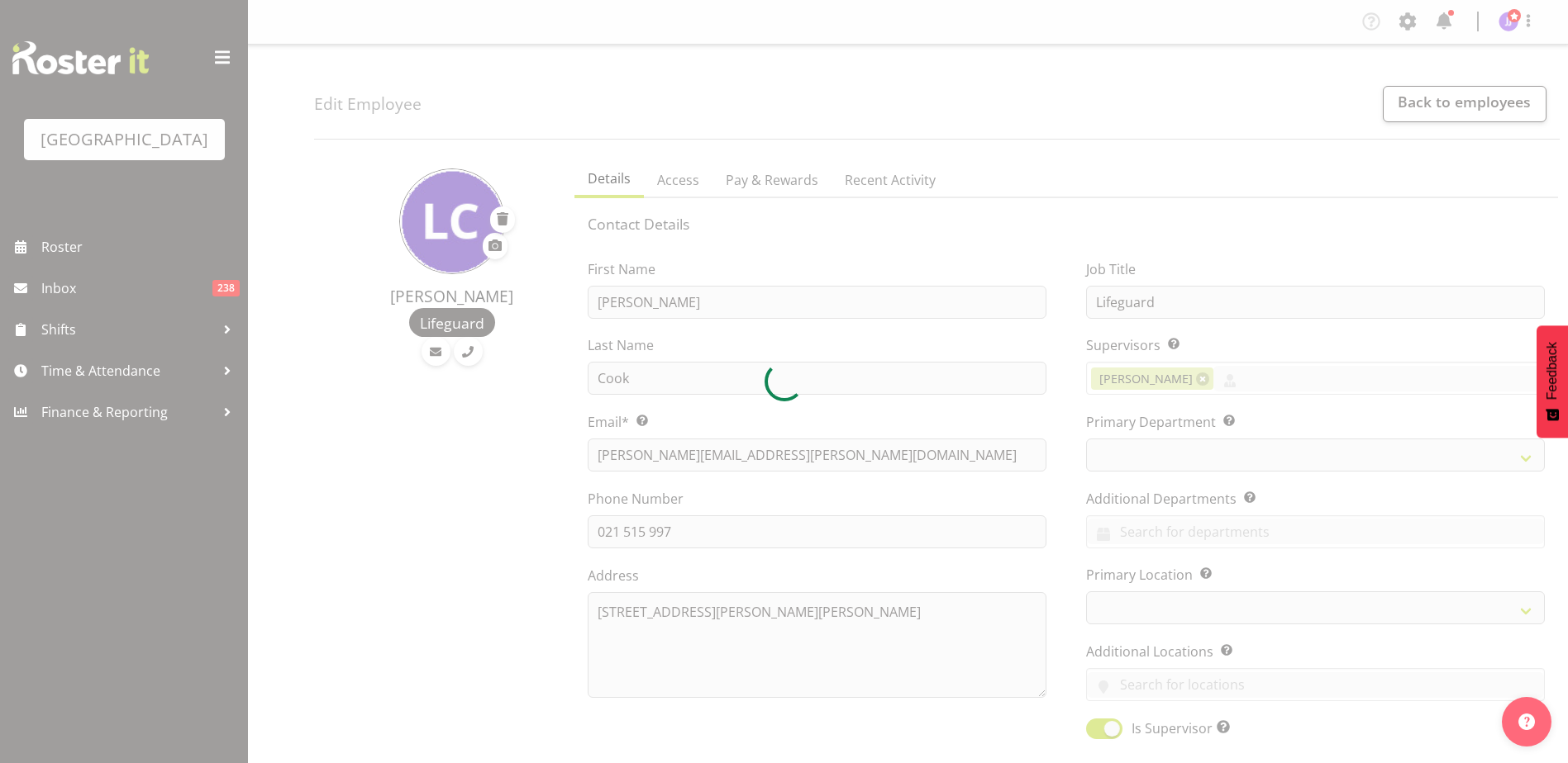
select select "TimelineWeek"
select select
select select "114"
select select
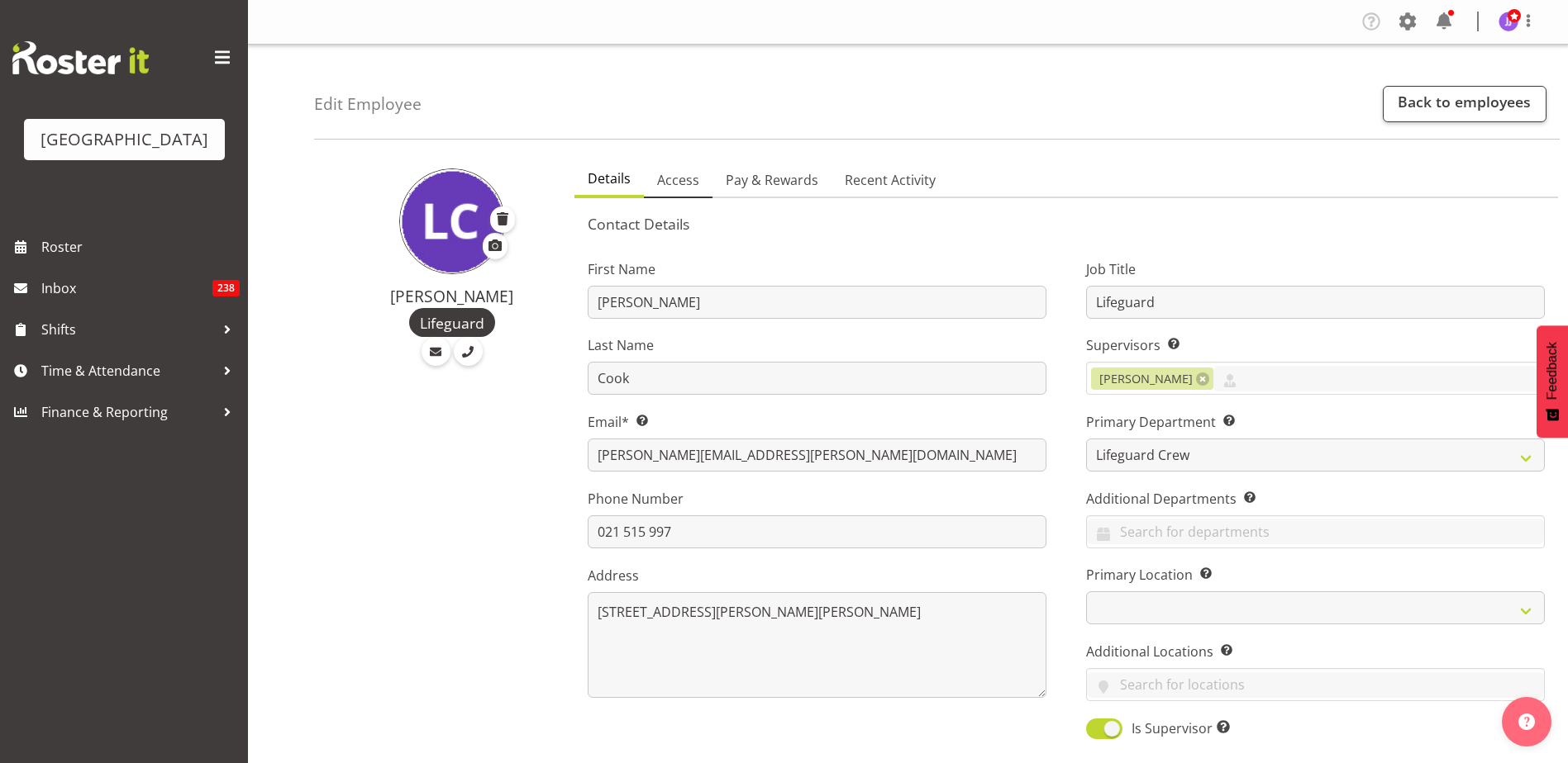
click at [684, 187] on span "Access" at bounding box center [678, 180] width 42 height 19
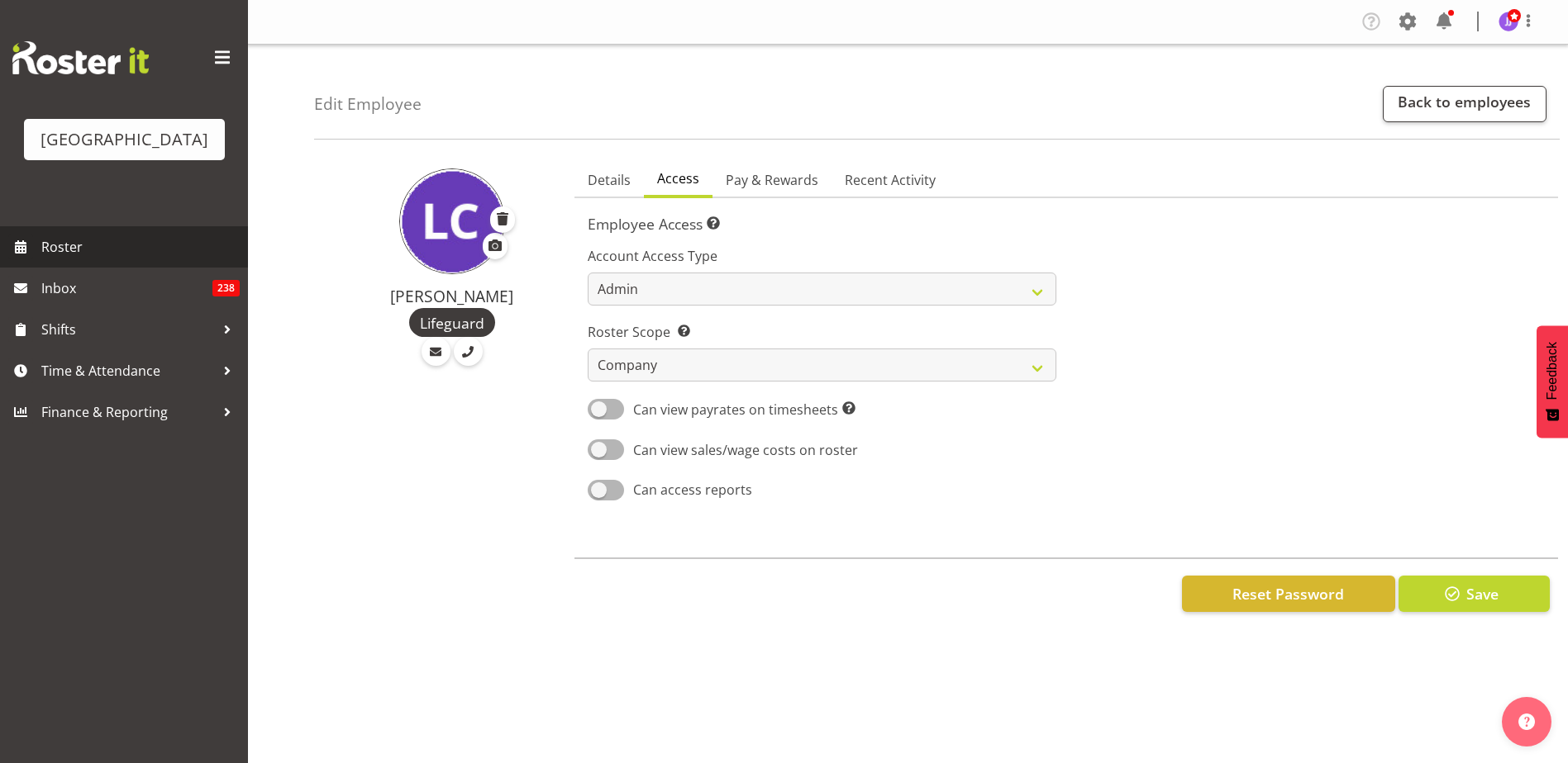
click at [117, 250] on span "Roster" at bounding box center [140, 247] width 199 height 25
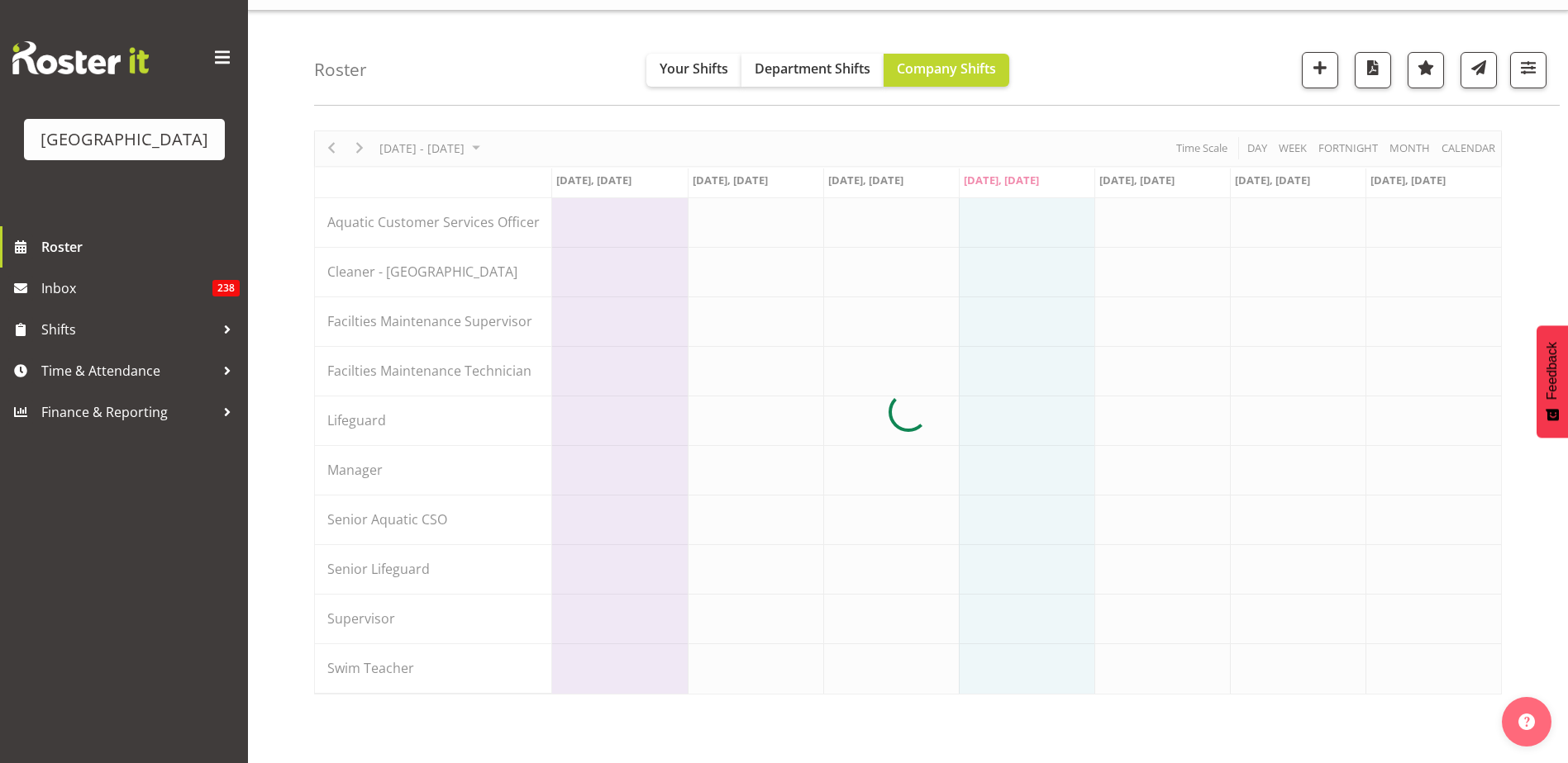
scroll to position [49, 0]
